Goal: Information Seeking & Learning: Learn about a topic

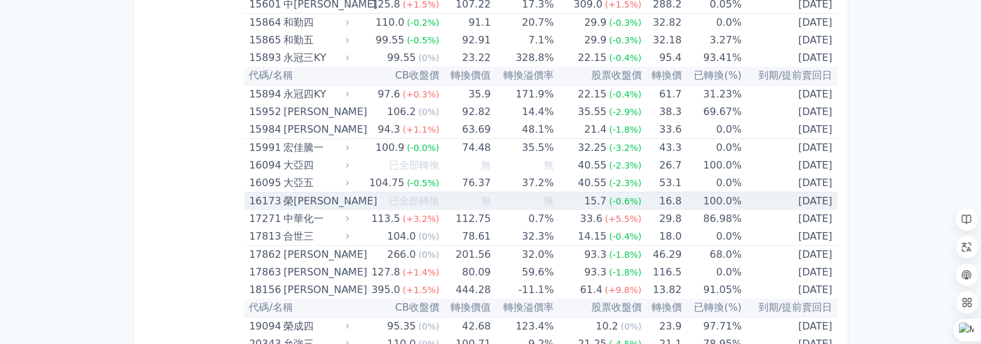
scroll to position [629, 0]
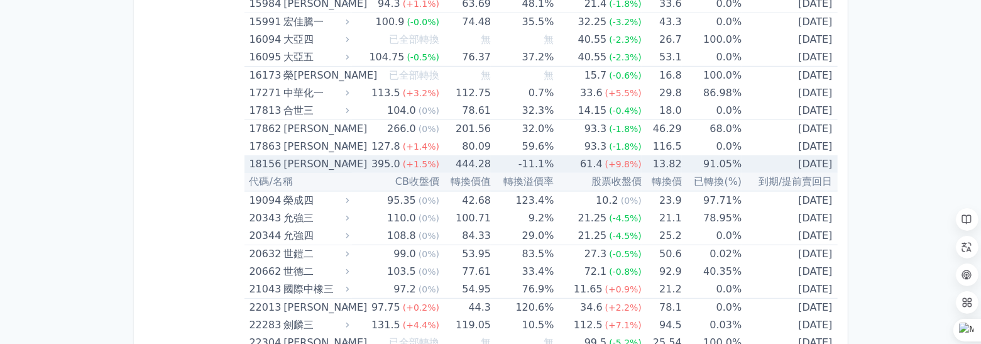
click at [309, 163] on div "[PERSON_NAME]" at bounding box center [314, 164] width 63 height 18
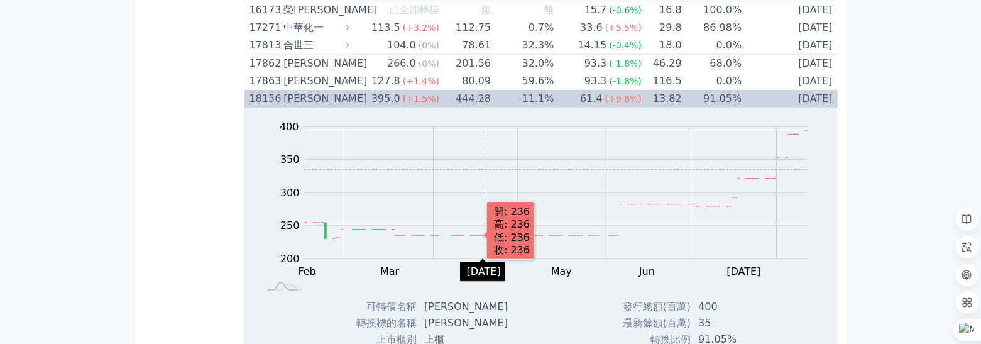
scroll to position [691, 0]
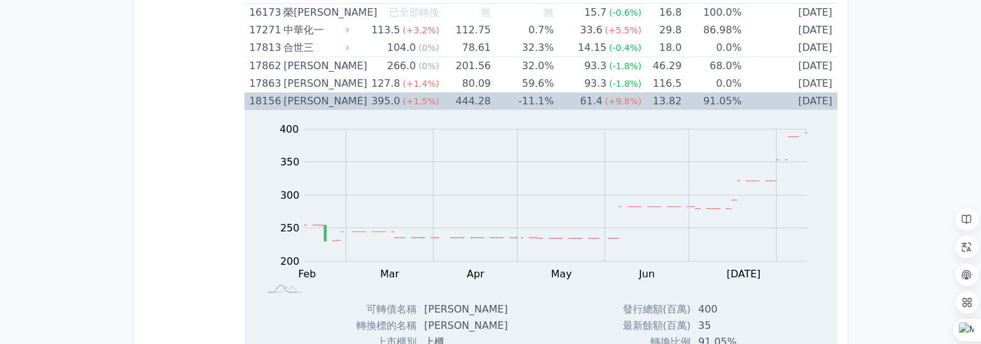
click at [352, 101] on icon at bounding box center [347, 101] width 9 height 9
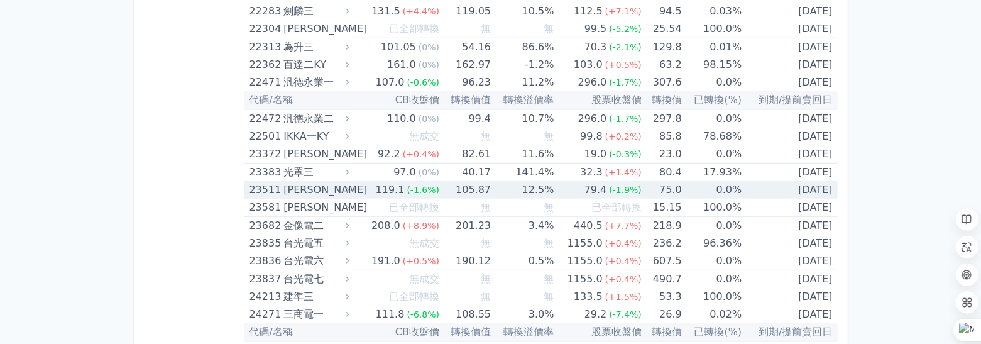
scroll to position [943, 0]
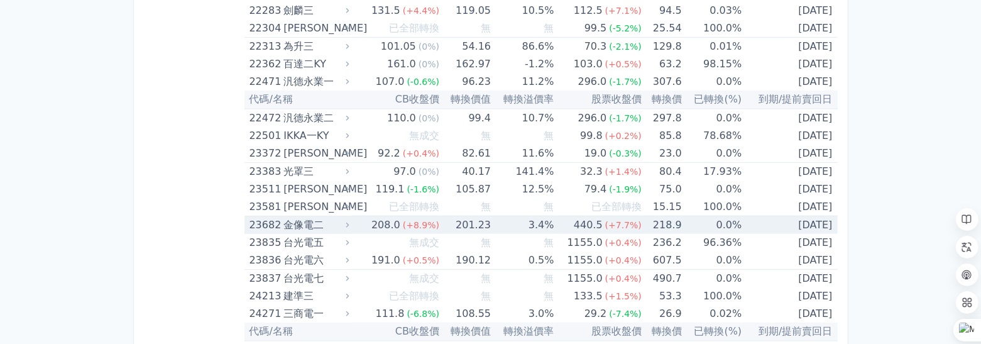
click at [380, 222] on div "208.0" at bounding box center [386, 225] width 34 height 18
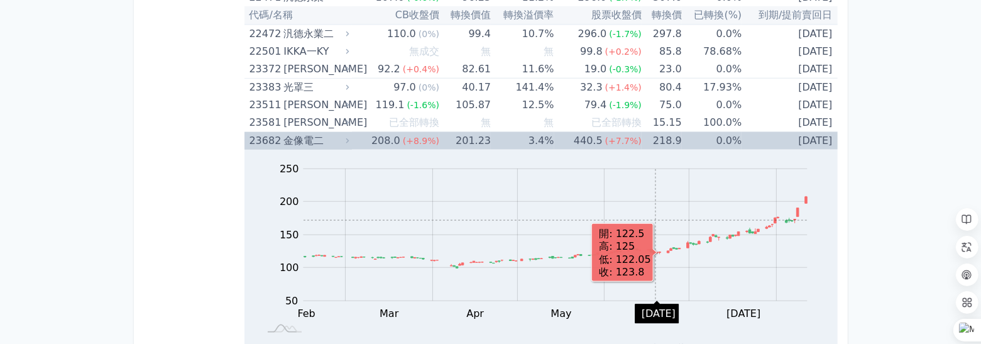
scroll to position [1068, 0]
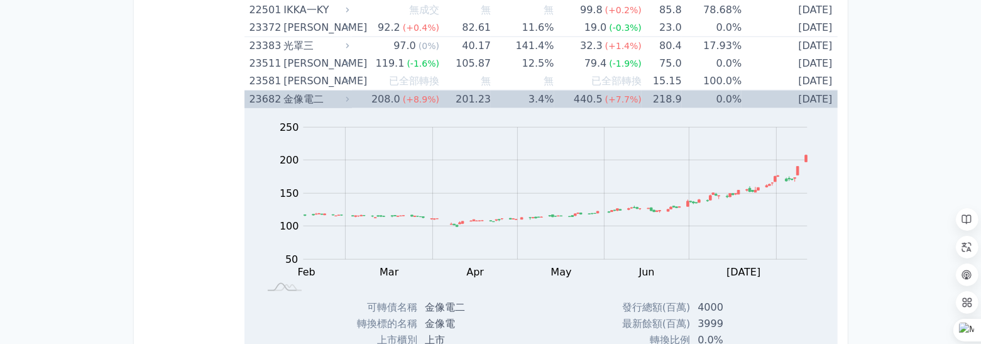
click at [317, 96] on div "金像電二" at bounding box center [314, 100] width 63 height 18
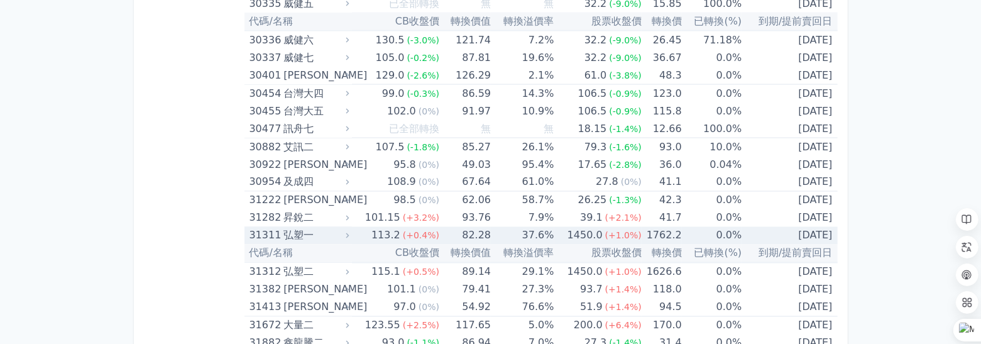
scroll to position [2011, 0]
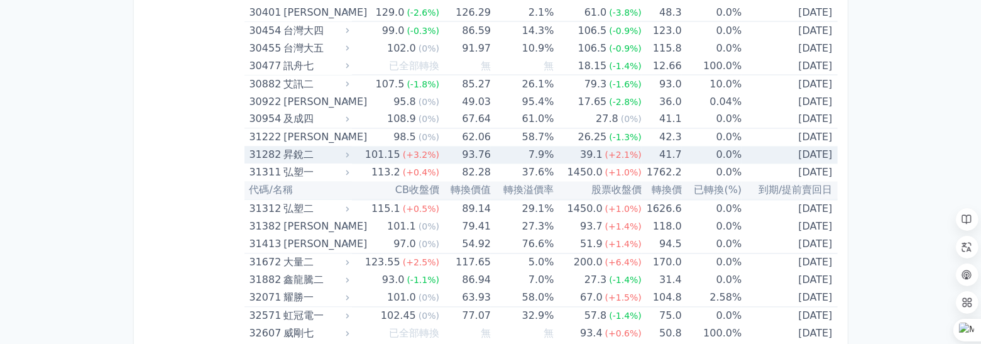
click at [319, 146] on div "昇銳二" at bounding box center [314, 155] width 63 height 18
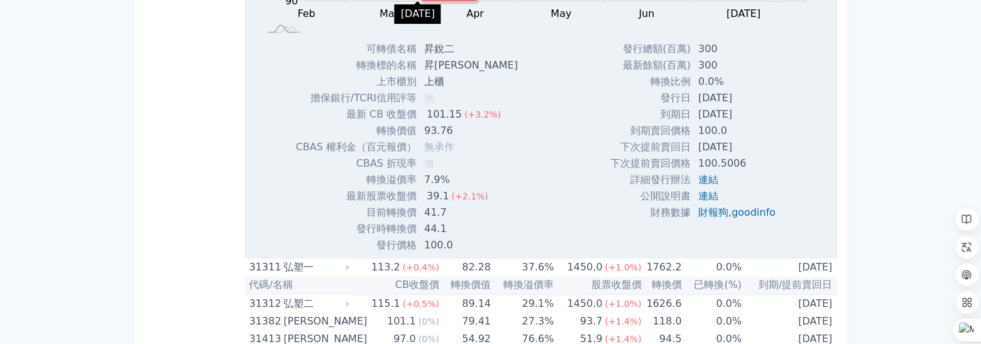
scroll to position [2451, 0]
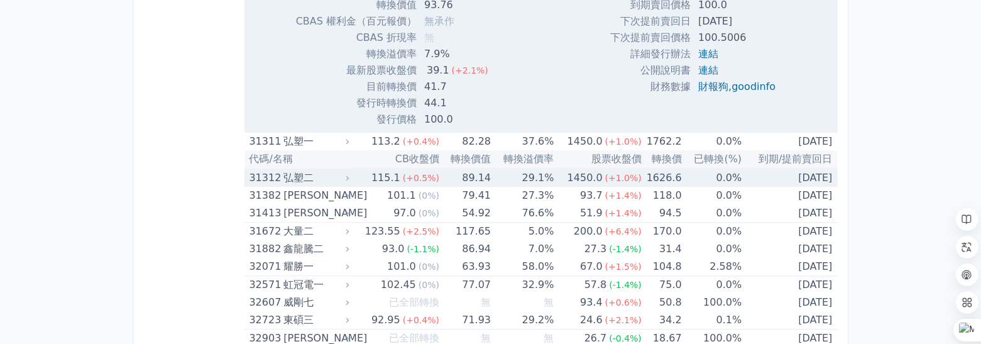
click at [300, 169] on div "弘塑二" at bounding box center [314, 178] width 63 height 18
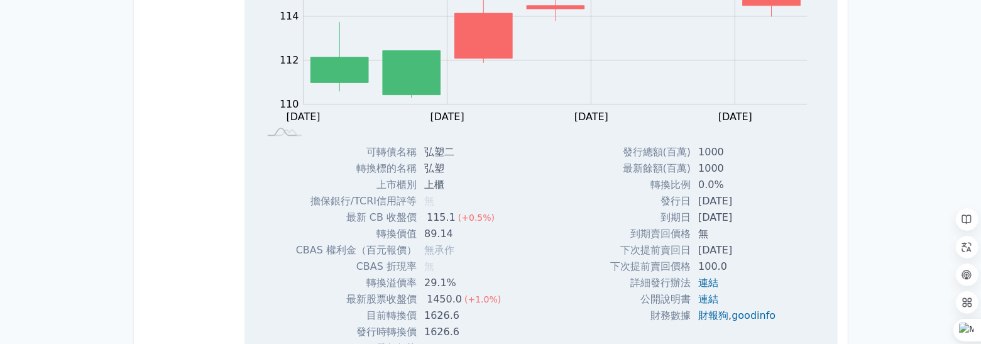
scroll to position [2703, 0]
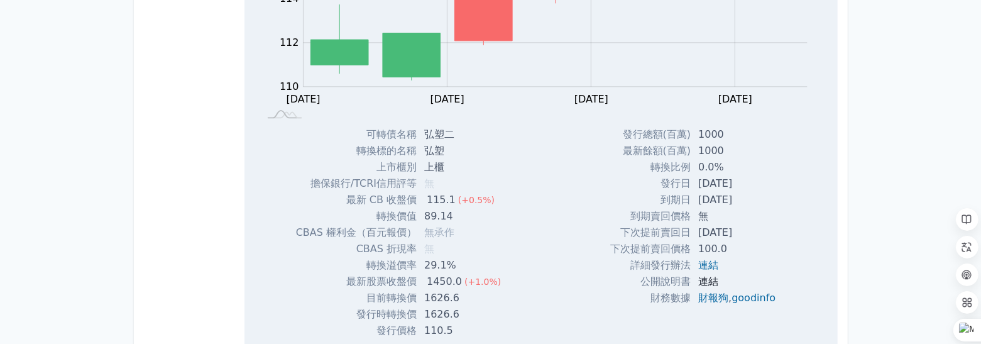
click at [711, 275] on link "連結" at bounding box center [708, 281] width 20 height 12
click at [708, 259] on link "連結" at bounding box center [708, 265] width 20 height 12
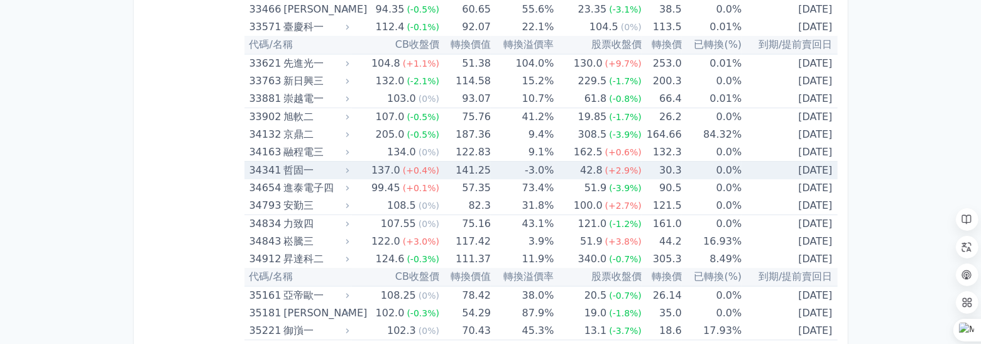
scroll to position [3457, 0]
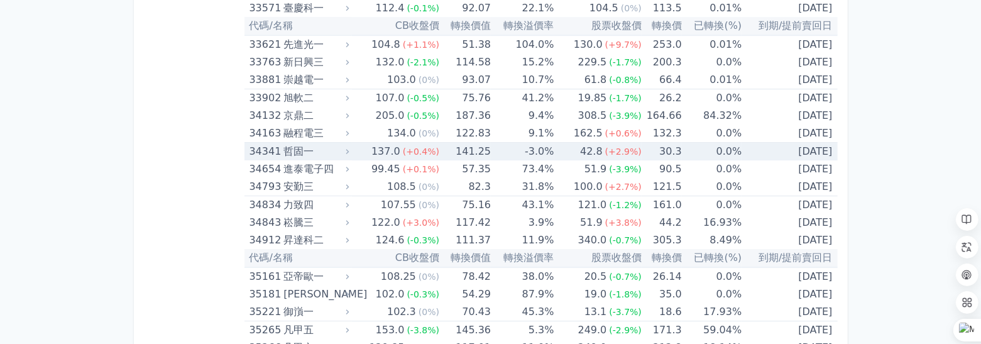
click at [299, 145] on div "哲固一" at bounding box center [314, 152] width 63 height 18
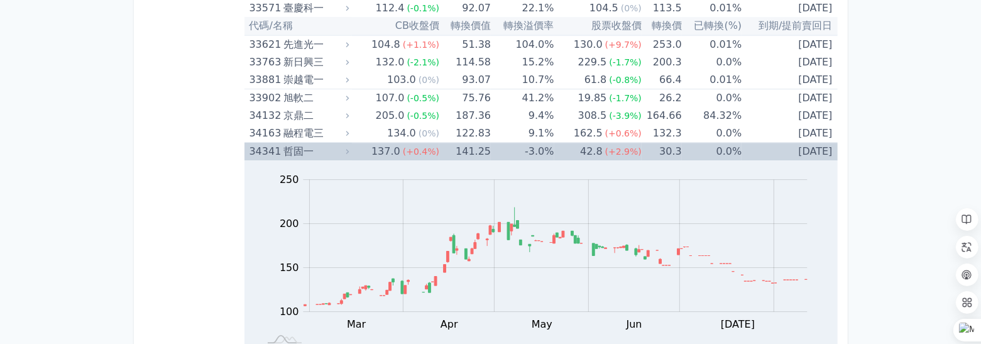
click at [300, 143] on div "哲固一" at bounding box center [314, 152] width 63 height 18
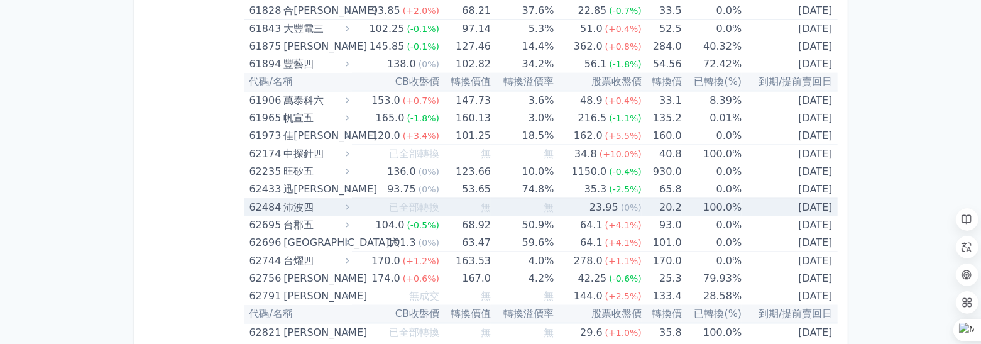
scroll to position [5971, 0]
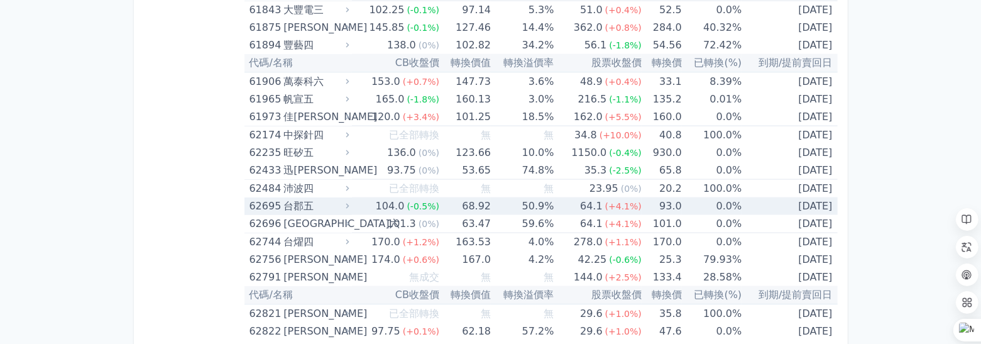
click at [324, 197] on div "台郡五" at bounding box center [314, 206] width 63 height 18
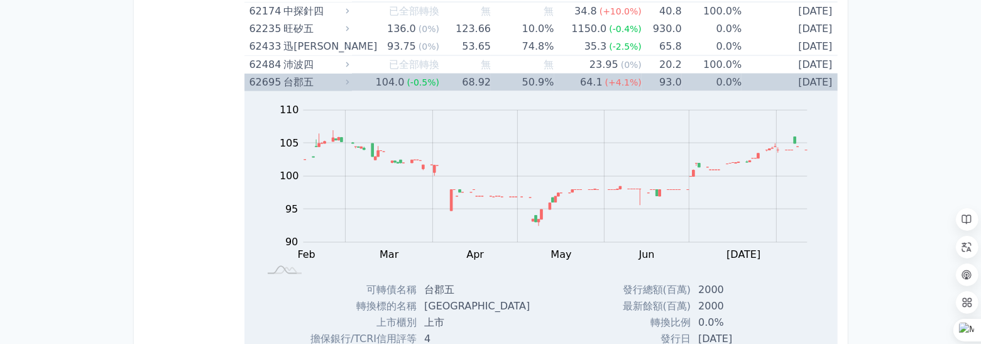
scroll to position [6097, 0]
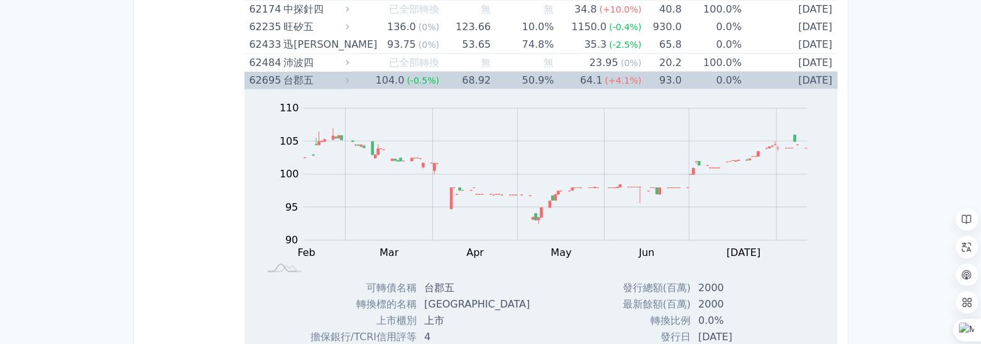
click at [317, 72] on div "台郡五" at bounding box center [314, 81] width 63 height 18
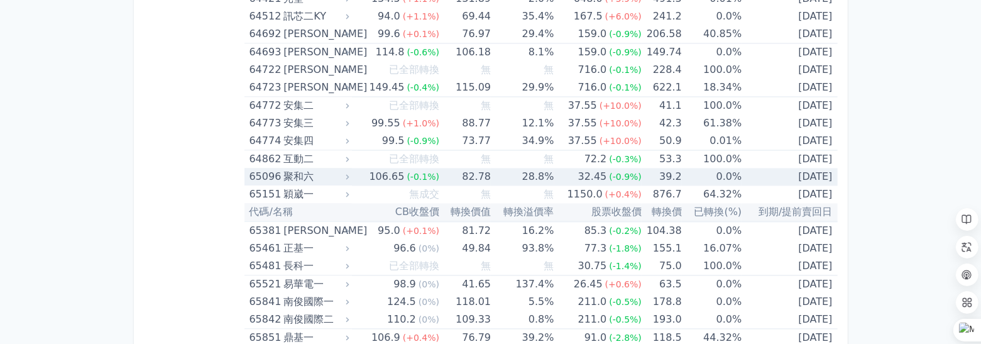
scroll to position [6536, 0]
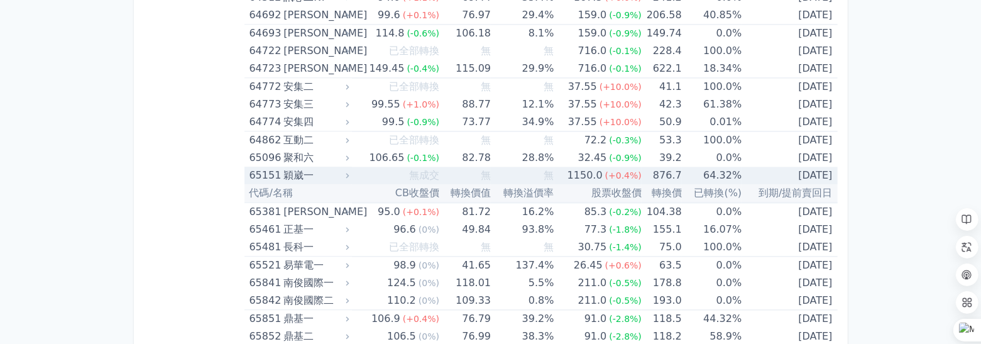
click at [344, 167] on div "穎崴一" at bounding box center [314, 176] width 63 height 18
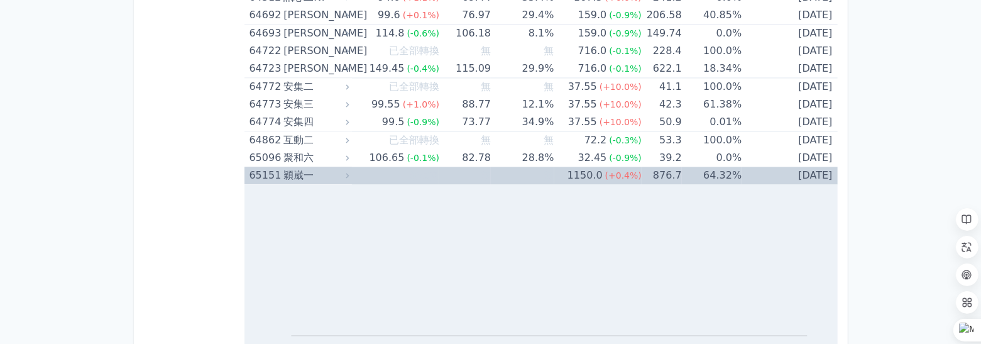
click at [344, 167] on div "穎崴一" at bounding box center [314, 176] width 63 height 18
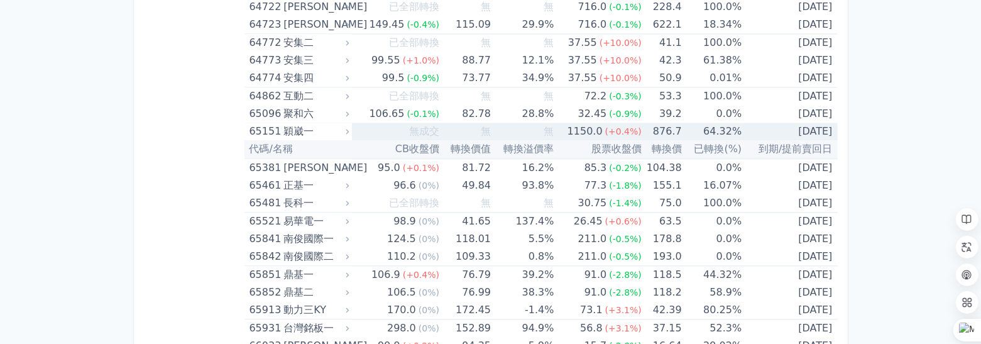
scroll to position [6599, 0]
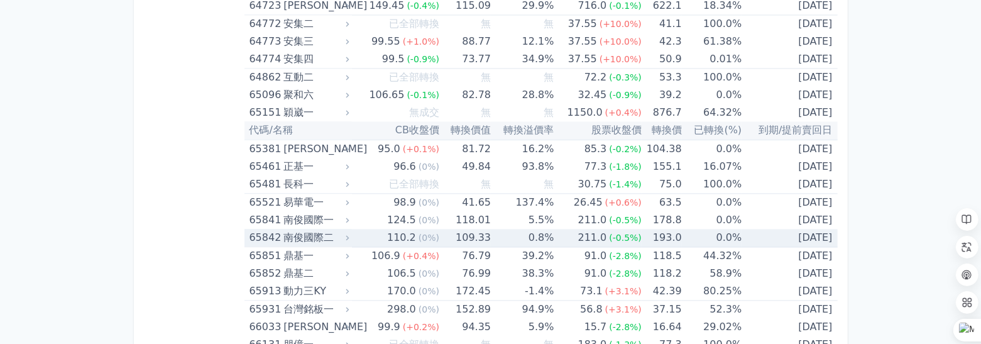
click at [334, 229] on div "南俊國際二" at bounding box center [314, 238] width 63 height 18
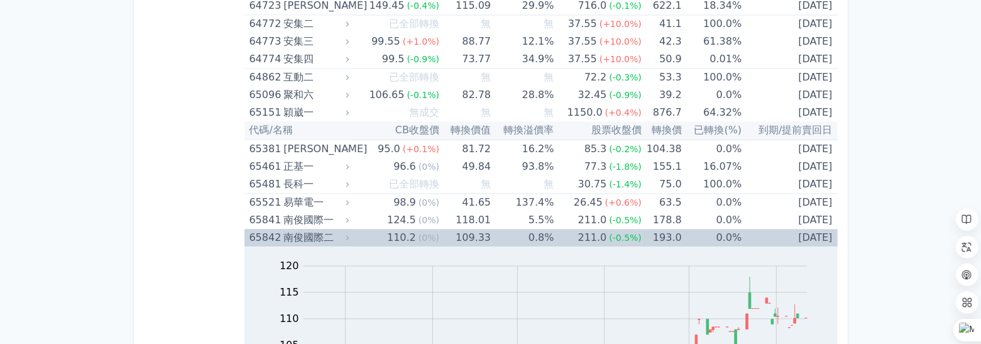
click at [334, 229] on div "南俊國際二" at bounding box center [314, 238] width 63 height 18
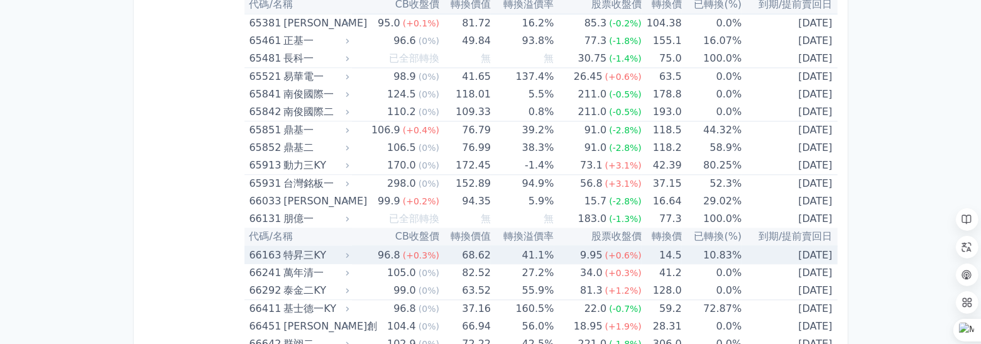
scroll to position [6788, 0]
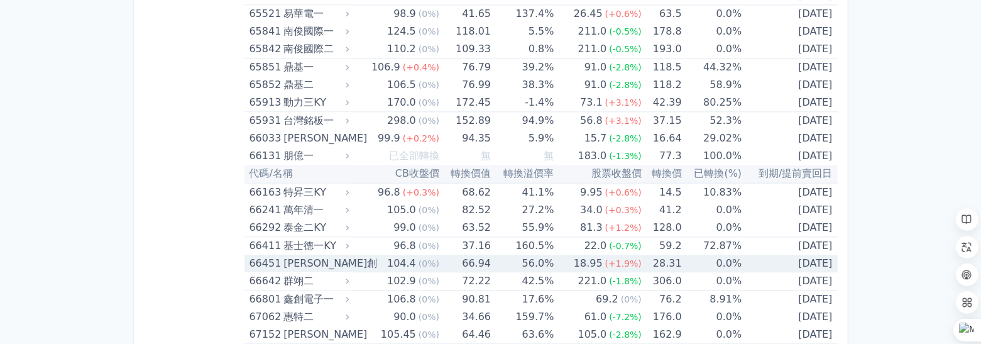
click at [324, 255] on div "[PERSON_NAME]創" at bounding box center [314, 264] width 63 height 18
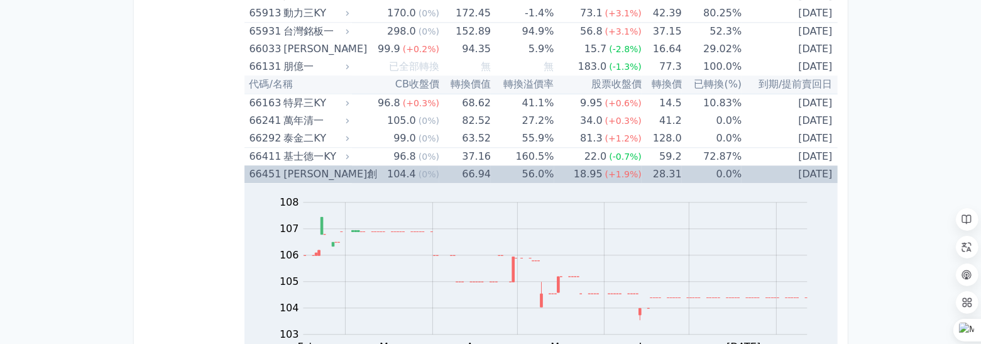
scroll to position [6851, 0]
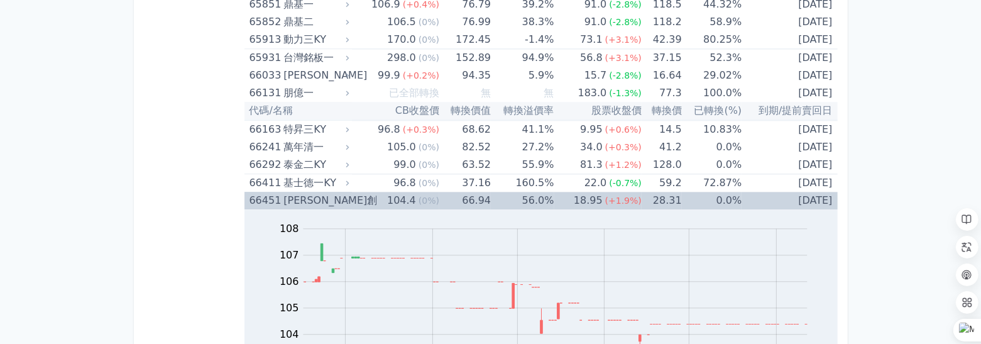
click at [308, 192] on div "[PERSON_NAME]創" at bounding box center [314, 201] width 63 height 18
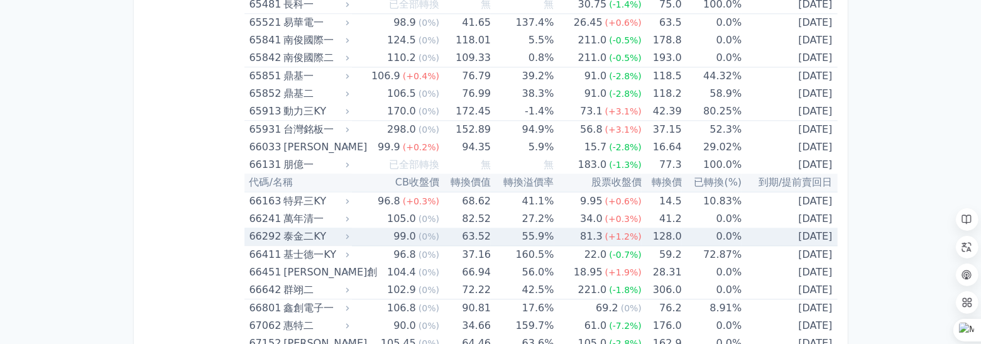
scroll to position [6761, 0]
